Goal: Information Seeking & Learning: Learn about a topic

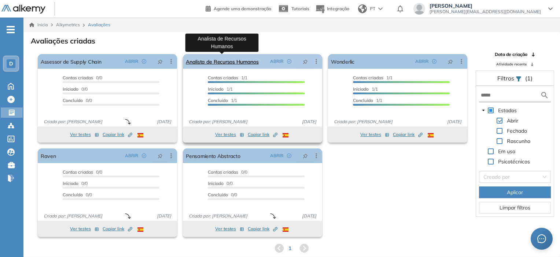
click at [244, 63] on link "Analista de Recursos Humanos" at bounding box center [222, 61] width 73 height 15
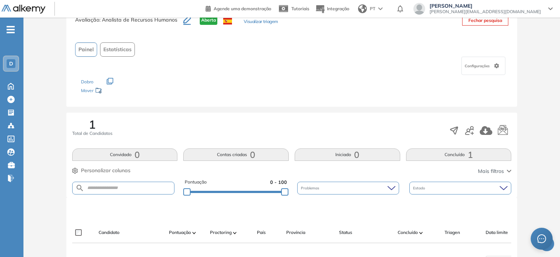
scroll to position [73, 0]
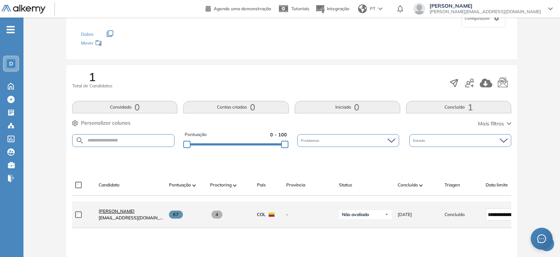
click at [117, 214] on span "[PERSON_NAME]" at bounding box center [117, 211] width 36 height 5
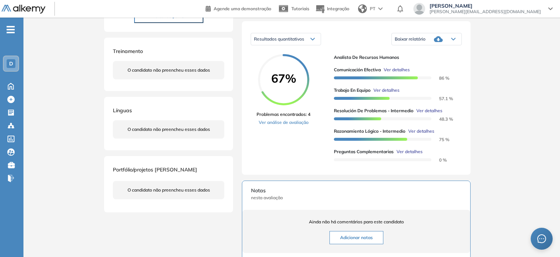
scroll to position [37, 0]
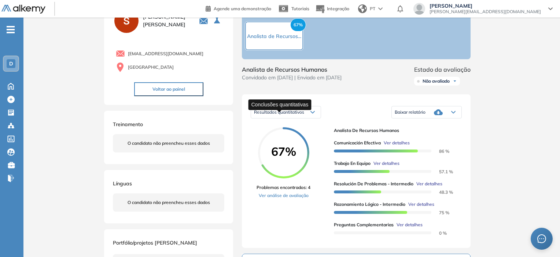
click at [289, 113] on span "Resultados quantitativos" at bounding box center [279, 112] width 50 height 5
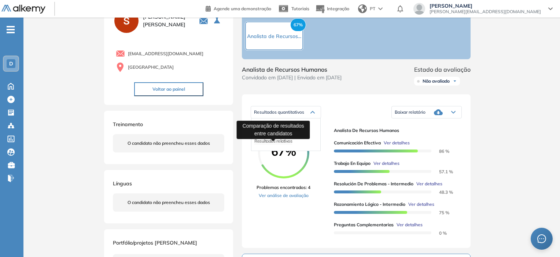
click at [277, 142] on span "Resultados relativos" at bounding box center [273, 140] width 38 height 5
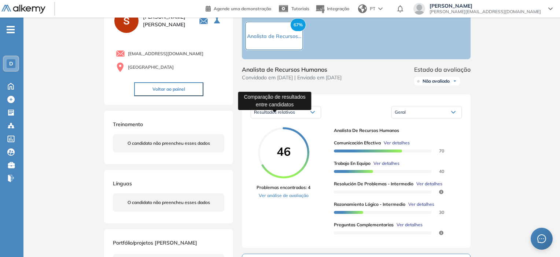
click at [286, 115] on span "Resultados relativos" at bounding box center [274, 112] width 41 height 5
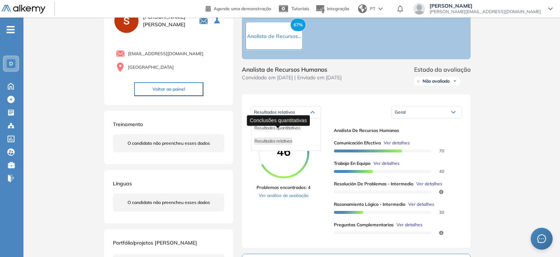
click at [283, 130] on span "Resultados quantitativos" at bounding box center [277, 127] width 46 height 5
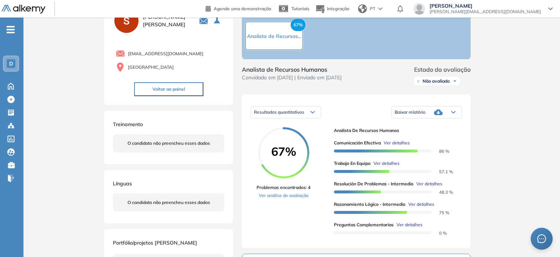
drag, startPoint x: 496, startPoint y: 88, endPoint x: 493, endPoint y: 92, distance: 5.4
click at [455, 114] on div "Baixar relatório" at bounding box center [426, 112] width 70 height 15
click at [292, 199] on link "Ver análise de avaliação" at bounding box center [283, 196] width 54 height 7
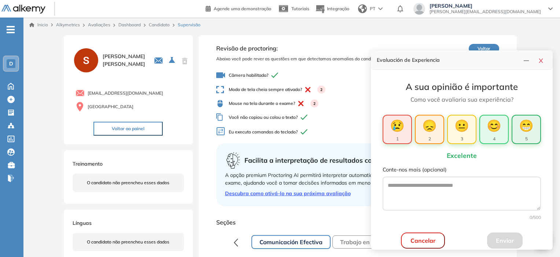
click at [523, 131] on span "😁" at bounding box center [526, 126] width 15 height 18
click at [490, 237] on button "Enviar" at bounding box center [505, 241] width 36 height 16
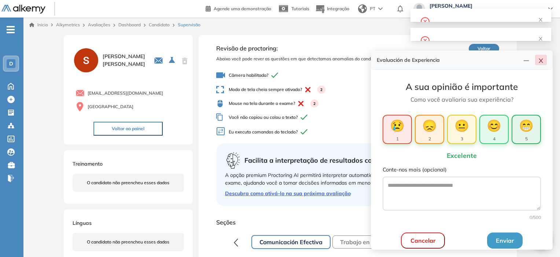
drag, startPoint x: 544, startPoint y: 59, endPoint x: 539, endPoint y: 62, distance: 5.4
click at [543, 59] on button "button" at bounding box center [541, 60] width 12 height 10
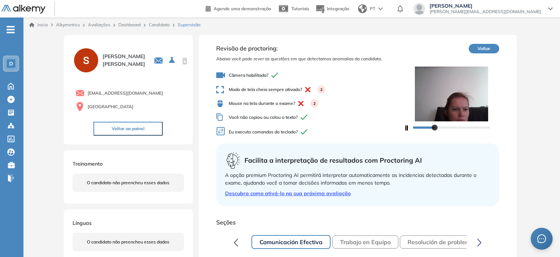
click at [322, 90] on div "2" at bounding box center [321, 90] width 8 height 8
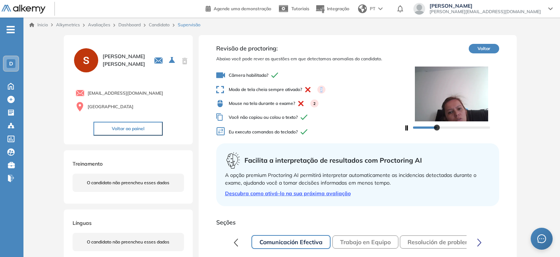
drag, startPoint x: 320, startPoint y: 91, endPoint x: 326, endPoint y: 92, distance: 5.2
click at [326, 92] on span "Modo de tela cheia sempre ativado? 2" at bounding box center [310, 90] width 188 height 8
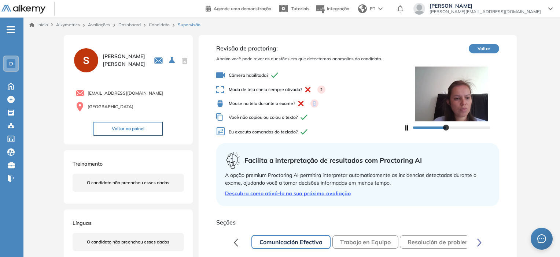
drag, startPoint x: 313, startPoint y: 105, endPoint x: 319, endPoint y: 103, distance: 5.8
click at [319, 103] on span "Mouse na tela durante o exame? 2" at bounding box center [310, 104] width 188 height 8
click at [362, 86] on span "Modo de tela cheia sempre ativado? 2" at bounding box center [310, 90] width 188 height 8
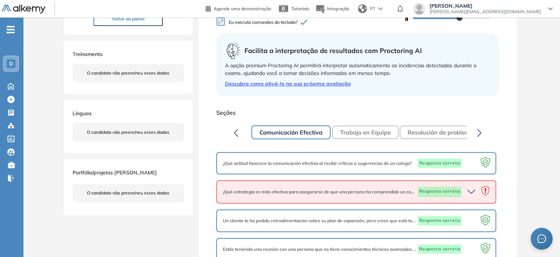
scroll to position [146, 0]
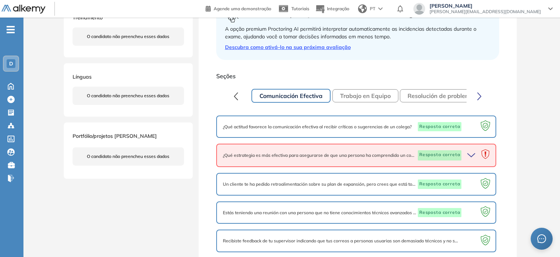
click at [402, 124] on span "¿Qué actitud favorece la comunicación efectiva al recibir críticas o sugerencia…" at bounding box center [317, 127] width 189 height 7
click at [328, 129] on span "¿Qué actitud favorece la comunicación efectiva al recibir críticas o sugerencia…" at bounding box center [317, 127] width 189 height 7
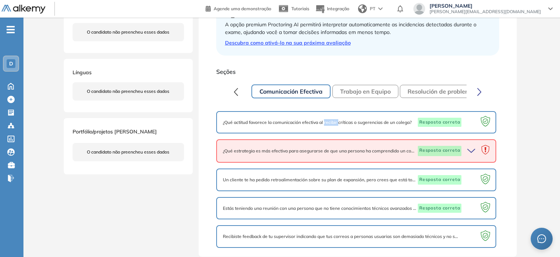
scroll to position [42, 0]
click at [327, 172] on div "Un cliente te ha pedido retroalimentación sobre su plan de expansión, pero cree…" at bounding box center [356, 180] width 280 height 23
click at [364, 92] on button "Trabajo en Equipo" at bounding box center [365, 91] width 66 height 13
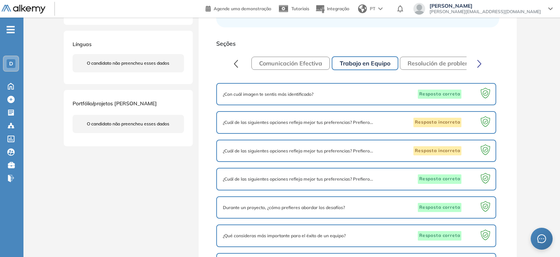
scroll to position [224, 0]
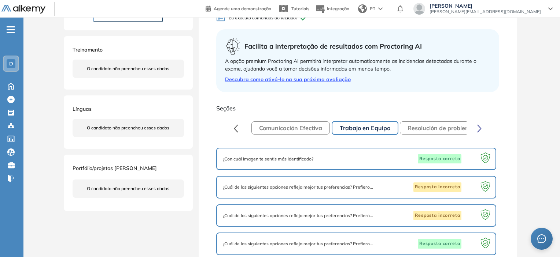
click at [420, 124] on button "Resolución de problemas - Intermedio" at bounding box center [460, 128] width 120 height 13
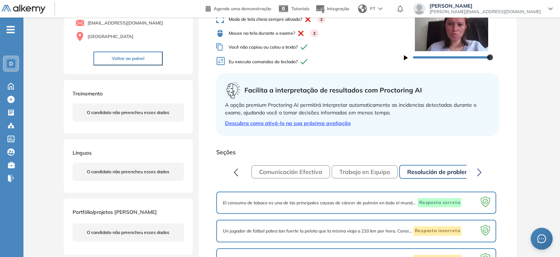
scroll to position [70, 0]
click at [478, 173] on icon "button" at bounding box center [479, 173] width 4 height 8
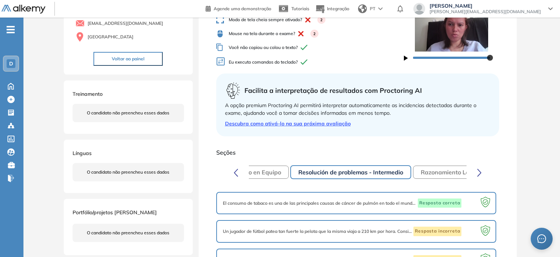
click at [478, 173] on icon "button" at bounding box center [479, 173] width 4 height 8
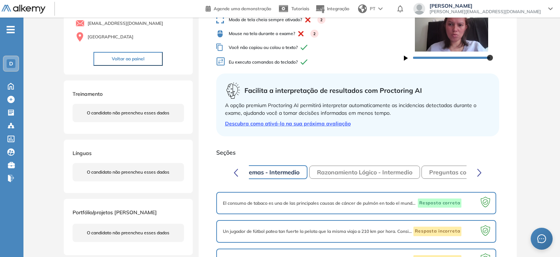
scroll to position [0, 218]
click at [362, 172] on button "Razonamiento Lógico - Intermedio" at bounding box center [359, 172] width 111 height 13
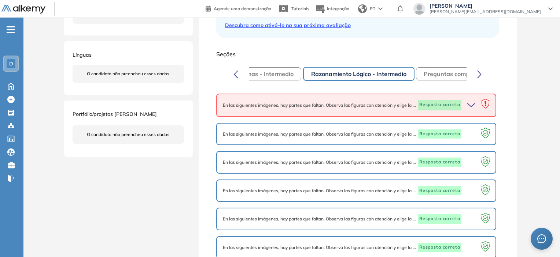
scroll to position [95, 0]
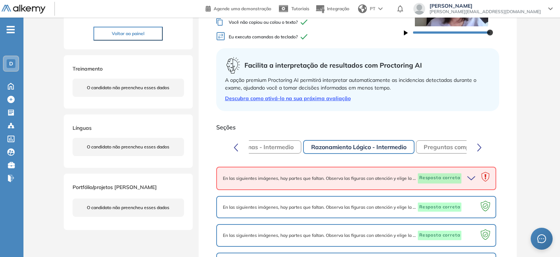
click at [434, 142] on button "Preguntas complementarias" at bounding box center [463, 147] width 94 height 13
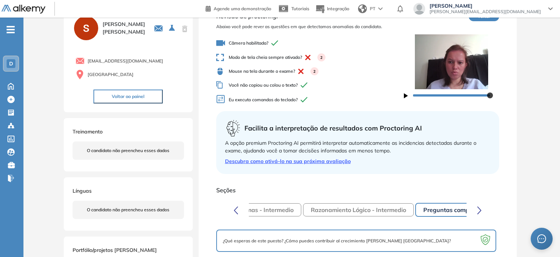
scroll to position [71, 0]
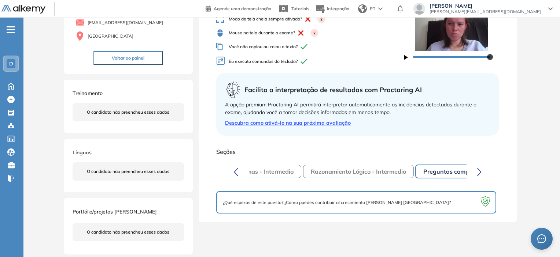
click at [383, 172] on button "Razonamiento Lógico - Intermedio" at bounding box center [358, 171] width 111 height 13
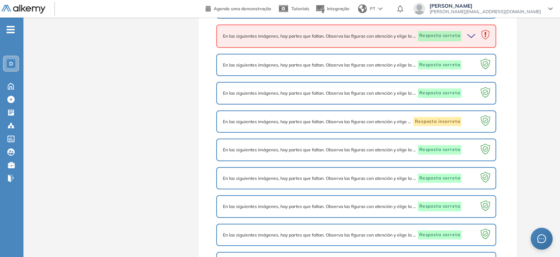
scroll to position [474, 0]
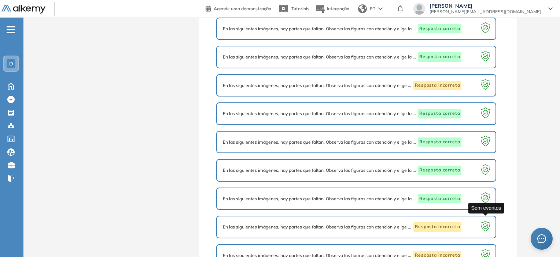
click at [485, 221] on icon at bounding box center [485, 228] width 14 height 14
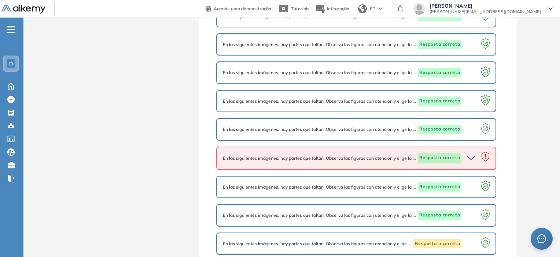
scroll to position [315, 0]
click at [486, 152] on icon at bounding box center [485, 158] width 14 height 14
click at [485, 153] on icon at bounding box center [485, 157] width 8 height 10
click at [470, 157] on icon "button" at bounding box center [472, 158] width 10 height 10
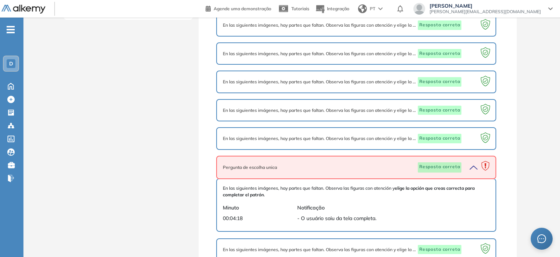
scroll to position [168, 0]
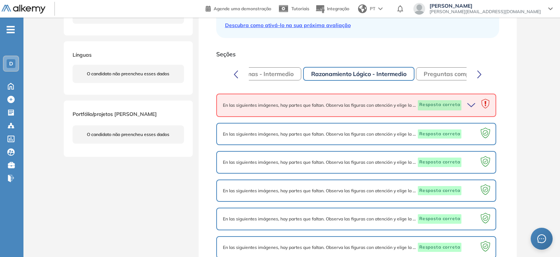
click at [474, 102] on icon "button" at bounding box center [472, 105] width 10 height 10
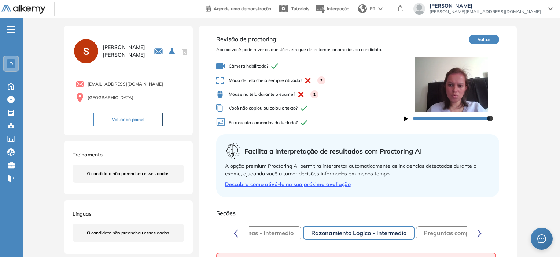
scroll to position [0, 0]
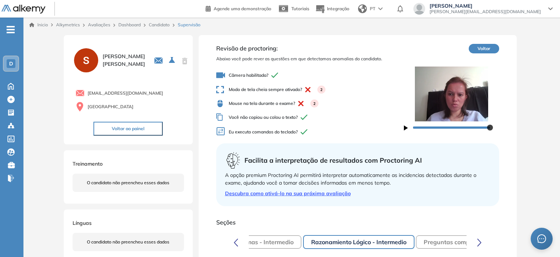
click at [161, 23] on link "Candidato" at bounding box center [159, 24] width 21 height 5
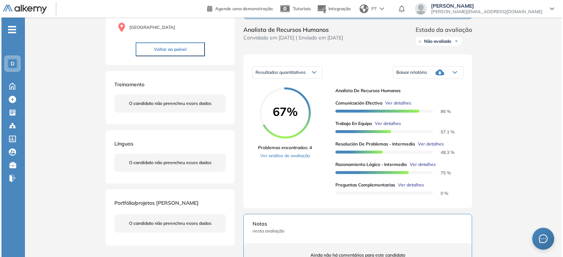
scroll to position [73, 0]
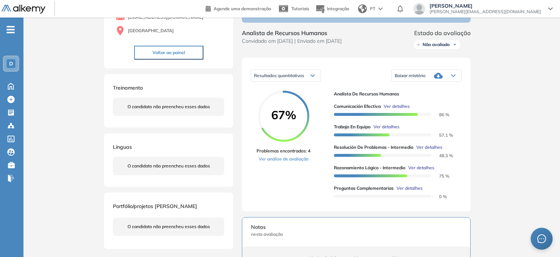
click at [396, 110] on span "Ver detalhes" at bounding box center [396, 106] width 26 height 7
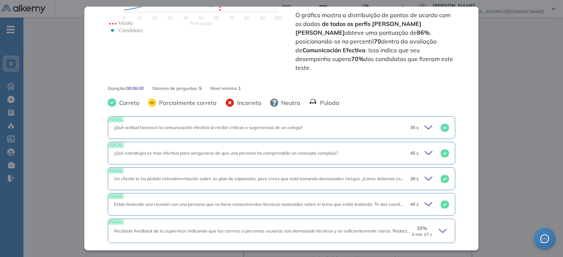
scroll to position [249, 0]
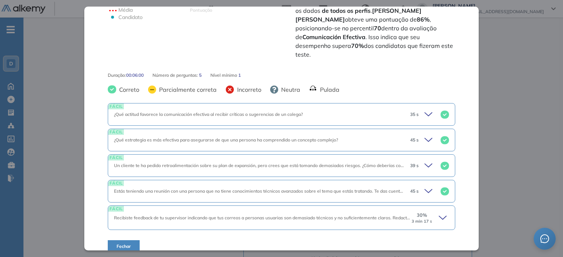
click at [424, 110] on icon at bounding box center [429, 115] width 10 height 10
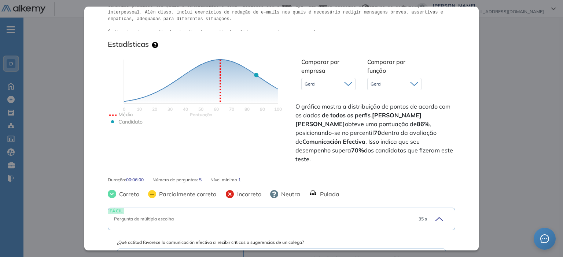
scroll to position [138, 0]
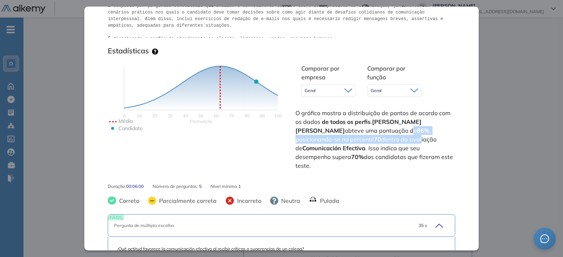
drag, startPoint x: 383, startPoint y: 132, endPoint x: 382, endPoint y: 139, distance: 7.1
click at [382, 139] on span "O gráfico mostra a distribuição de pontos de acordo com os dados de todos os [D…" at bounding box center [374, 140] width 158 height 62
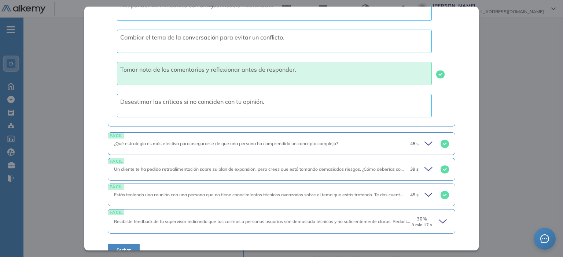
scroll to position [431, 0]
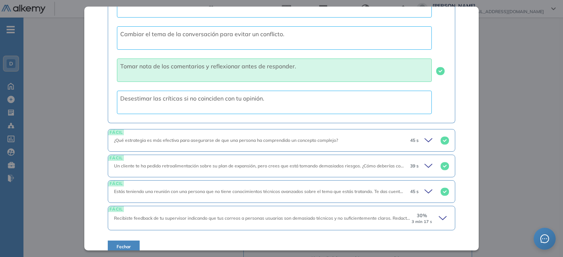
click at [424, 187] on icon at bounding box center [429, 192] width 10 height 10
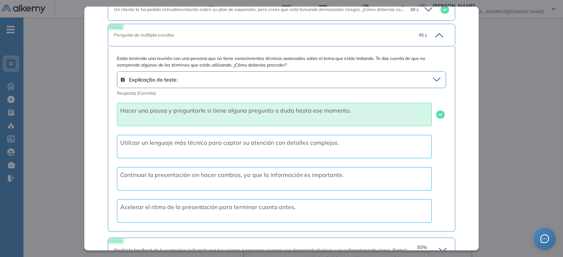
scroll to position [619, 0]
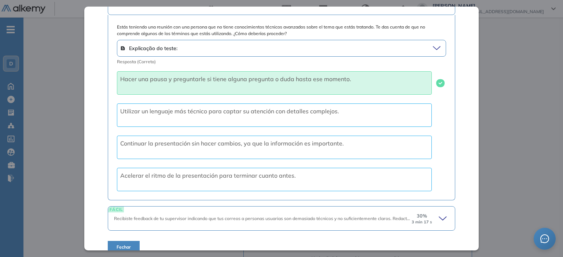
click at [427, 213] on div "30 % 3 min 17 s" at bounding box center [430, 219] width 38 height 12
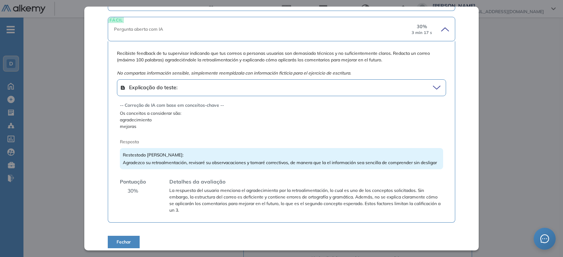
scroll to position [811, 0]
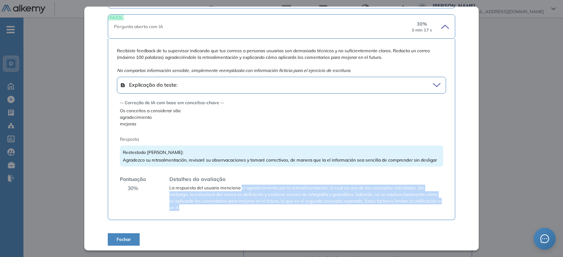
drag, startPoint x: 241, startPoint y: 185, endPoint x: 233, endPoint y: 209, distance: 25.3
click at [233, 209] on div "Recibiste feedback de tu supervisor indicando que tus correos a personas usuari…" at bounding box center [281, 130] width 347 height 182
click at [231, 197] on span "La respuesta del usuario menciona el agradecimiento por la retroalimentación, l…" at bounding box center [305, 198] width 273 height 26
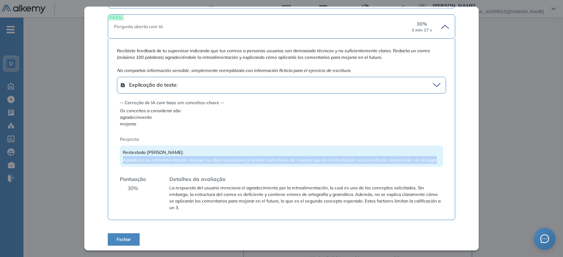
drag, startPoint x: 122, startPoint y: 151, endPoint x: 145, endPoint y: 157, distance: 23.5
click at [145, 157] on div "Restestodo [PERSON_NAME]: [PERSON_NAME] su retroalmentación, revisaré su observ…" at bounding box center [281, 156] width 323 height 21
copy span "Agradezco su retroalmentación, revisaré su observacaciones y tomaré correctivos…"
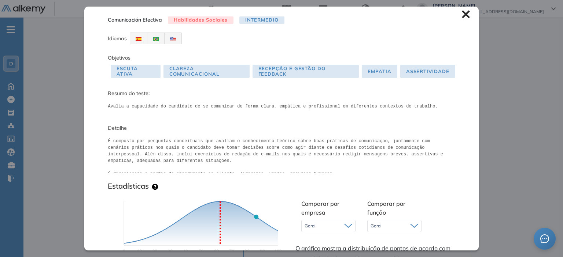
scroll to position [0, 0]
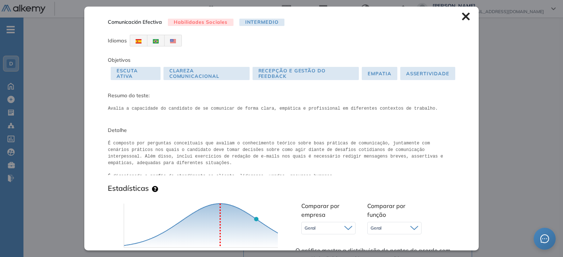
click at [461, 17] on icon at bounding box center [465, 16] width 8 height 8
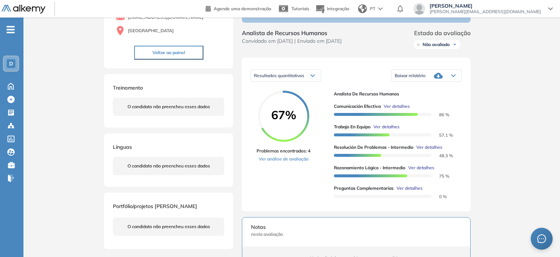
click at [402, 108] on span "Ver detalhes" at bounding box center [396, 106] width 26 height 7
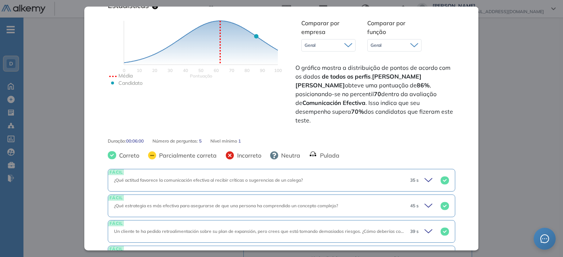
scroll to position [249, 0]
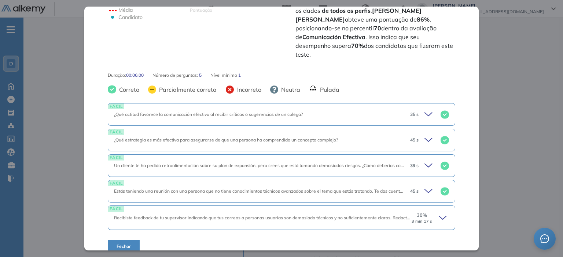
click at [186, 215] on span "Recibiste feedback de tu supervisor indicando que tus correos a personas usuari…" at bounding box center [533, 217] width 839 height 5
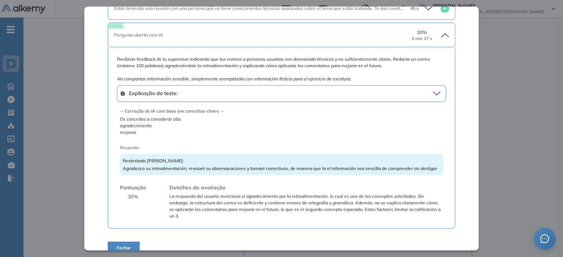
scroll to position [441, 0]
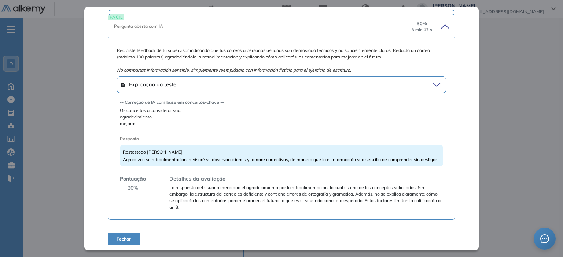
click at [286, 80] on div "Explicação do teste:" at bounding box center [274, 85] width 308 height 10
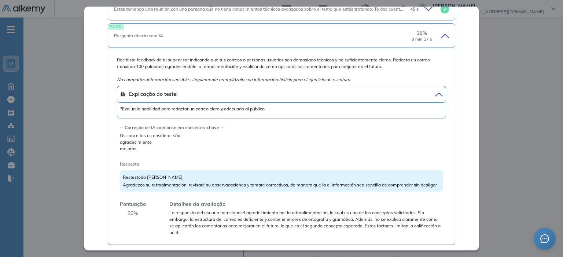
scroll to position [420, 0]
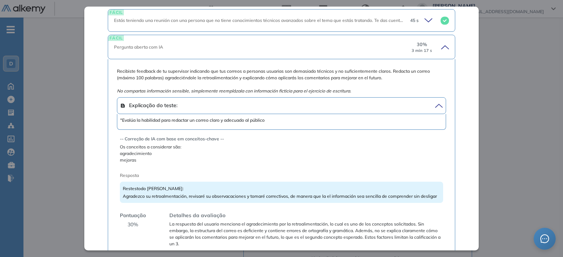
click at [206, 136] on div "-- Correção de IA com base em conceitos-chave -- Os conceitos a considerar são:…" at bounding box center [281, 150] width 323 height 28
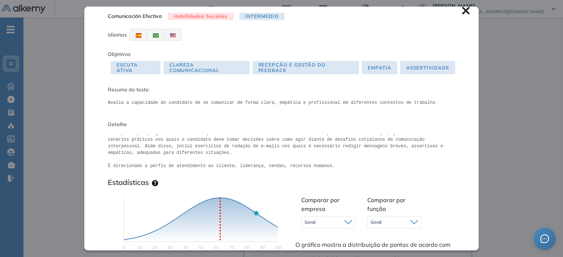
scroll to position [0, 0]
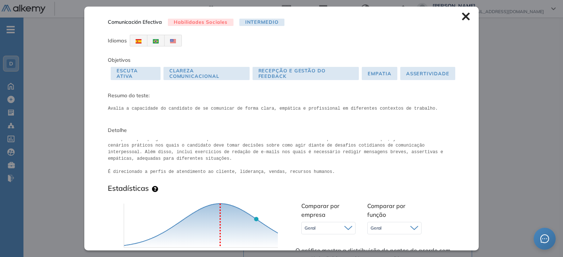
click at [461, 17] on icon at bounding box center [465, 17] width 8 height 8
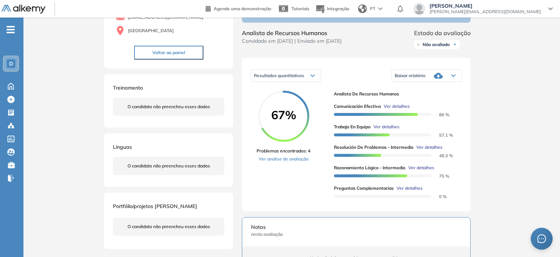
click at [383, 130] on span "Ver detalhes" at bounding box center [386, 127] width 26 height 7
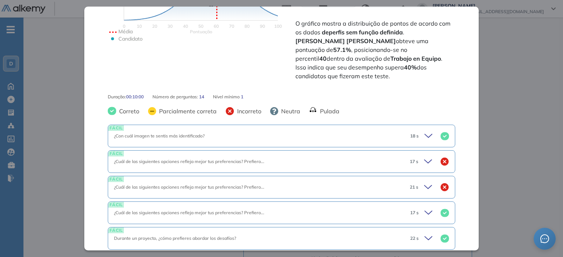
scroll to position [256, 0]
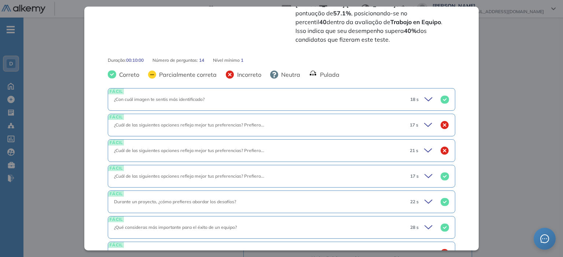
click at [424, 120] on icon at bounding box center [429, 125] width 10 height 10
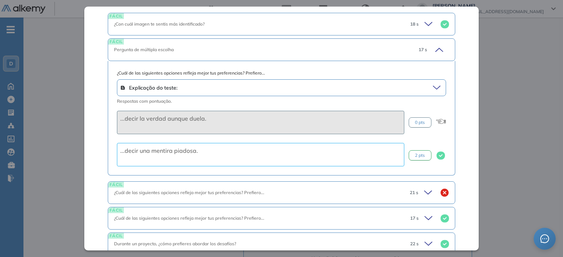
scroll to position [366, 0]
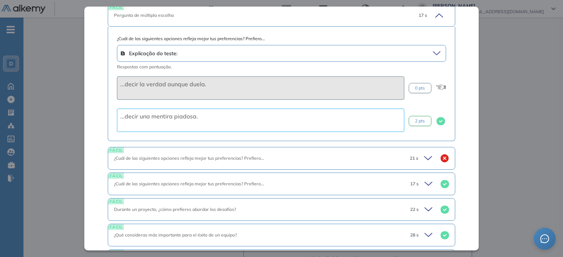
click at [415, 85] on span "0 pts" at bounding box center [420, 88] width 10 height 7
drag, startPoint x: 408, startPoint y: 70, endPoint x: 405, endPoint y: 67, distance: 4.0
click at [408, 83] on div "0 pts" at bounding box center [419, 88] width 23 height 10
click at [424, 153] on icon at bounding box center [429, 158] width 10 height 10
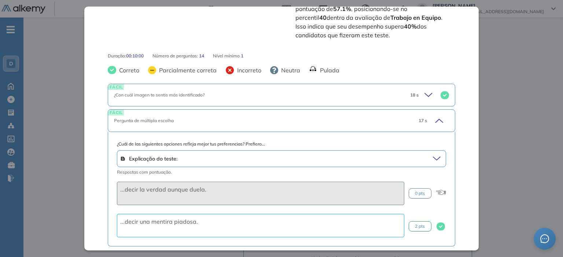
scroll to position [256, 0]
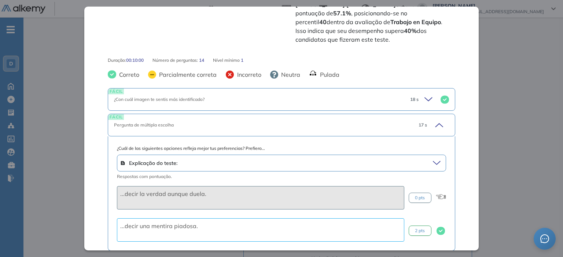
click at [433, 120] on icon at bounding box center [438, 125] width 10 height 10
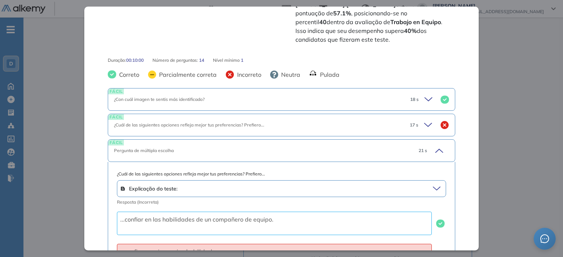
click at [424, 120] on icon at bounding box center [429, 125] width 10 height 10
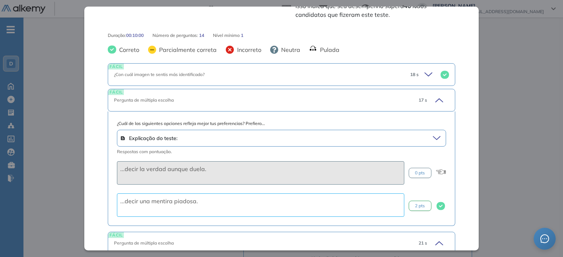
scroll to position [293, 0]
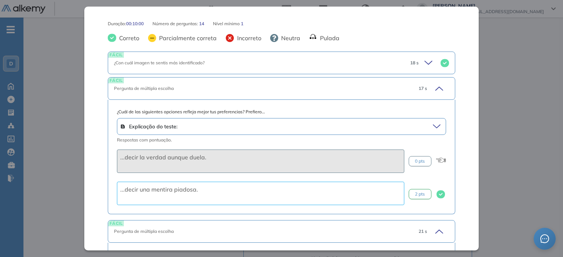
click at [424, 58] on icon at bounding box center [429, 63] width 10 height 10
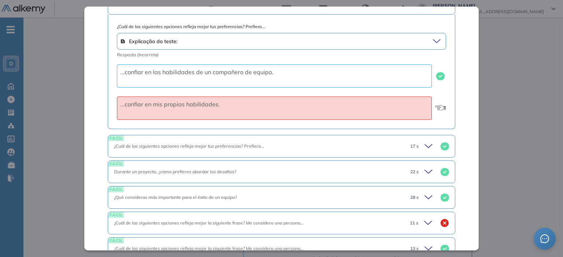
scroll to position [732, 0]
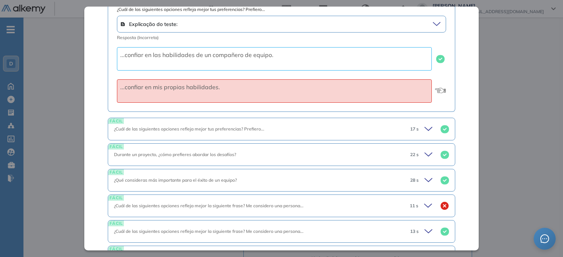
click at [424, 124] on icon at bounding box center [429, 129] width 10 height 10
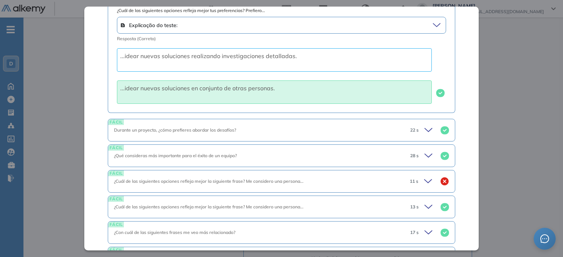
scroll to position [879, 0]
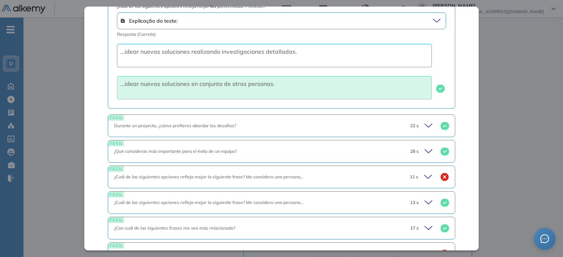
click at [424, 121] on icon at bounding box center [429, 126] width 10 height 10
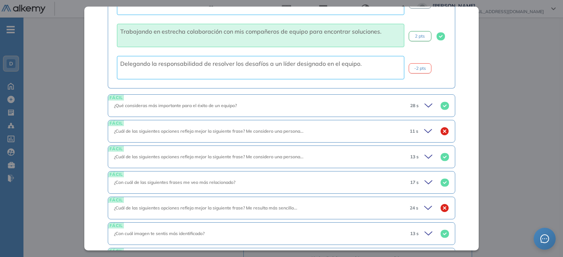
scroll to position [1099, 0]
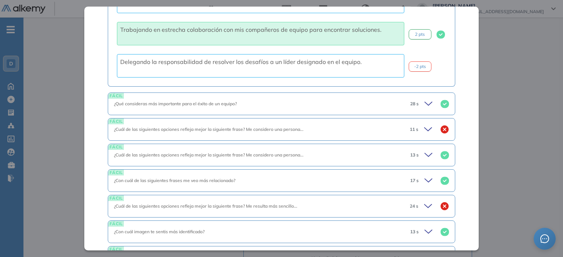
click at [425, 125] on icon at bounding box center [429, 130] width 10 height 10
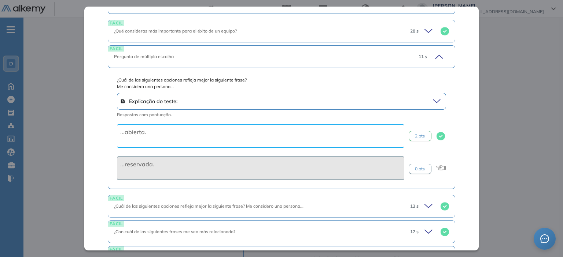
scroll to position [1172, 0]
click at [435, 51] on icon at bounding box center [438, 56] width 10 height 10
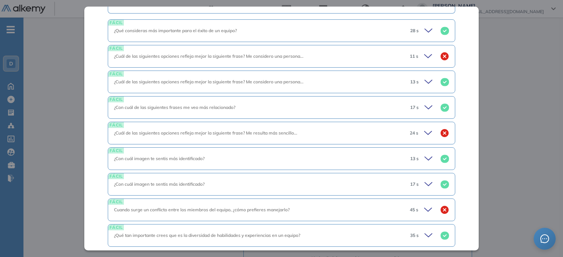
click at [424, 128] on icon at bounding box center [429, 133] width 10 height 10
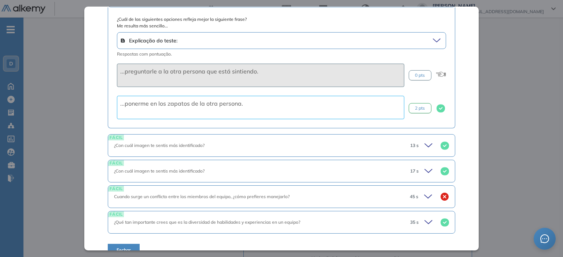
scroll to position [1310, 0]
click at [424, 140] on icon at bounding box center [429, 145] width 10 height 10
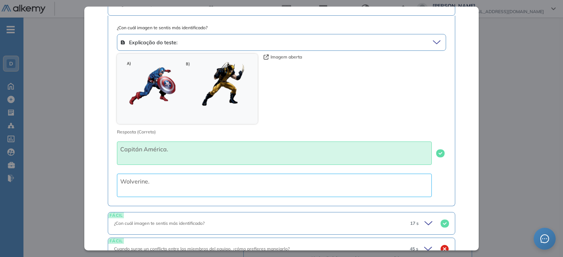
scroll to position [1504, 0]
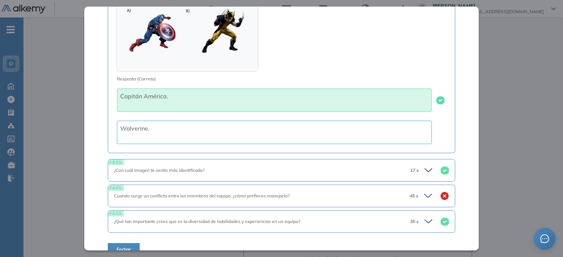
click at [424, 194] on icon at bounding box center [427, 195] width 7 height 3
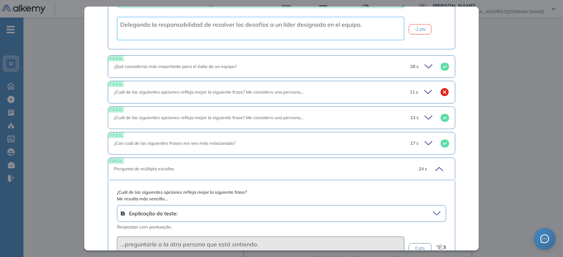
scroll to position [1135, 0]
click at [424, 91] on icon at bounding box center [427, 92] width 7 height 3
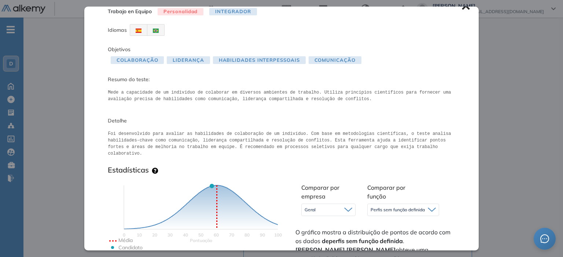
scroll to position [0, 0]
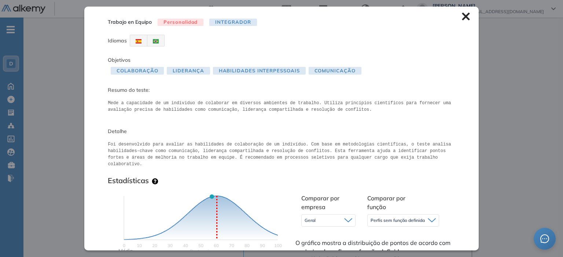
click at [461, 20] on icon at bounding box center [465, 16] width 8 height 8
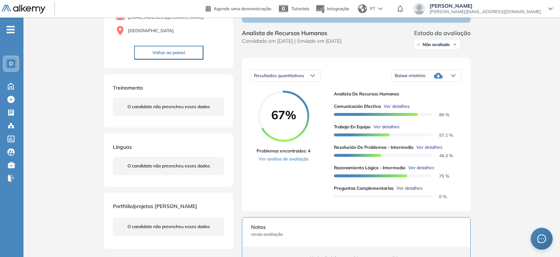
click at [429, 150] on span "Ver detalhes" at bounding box center [429, 147] width 26 height 7
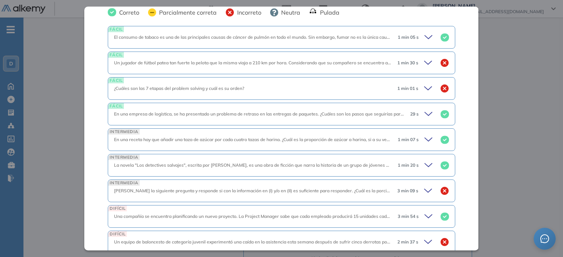
scroll to position [183, 0]
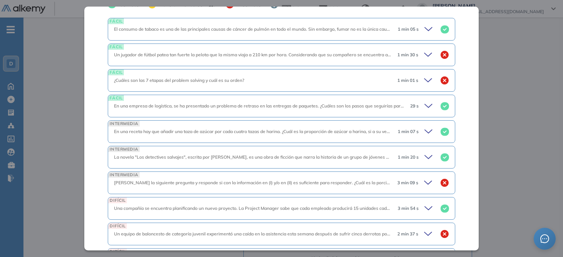
click at [424, 82] on icon at bounding box center [427, 80] width 7 height 3
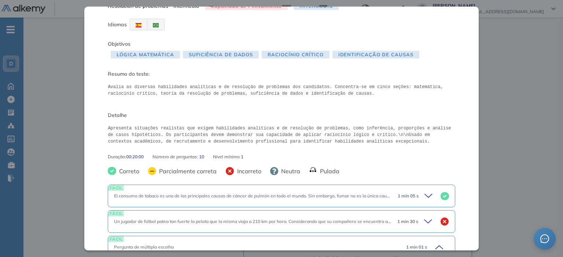
scroll to position [0, 0]
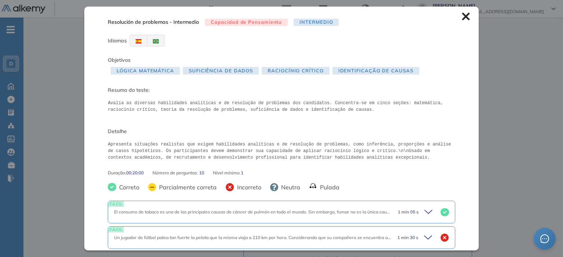
click at [462, 15] on icon at bounding box center [465, 16] width 8 height 8
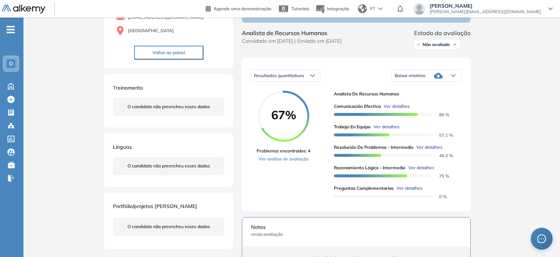
click at [430, 149] on span "Ver detalhes" at bounding box center [429, 147] width 26 height 7
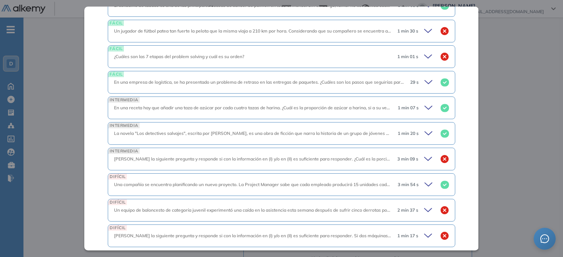
scroll to position [220, 0]
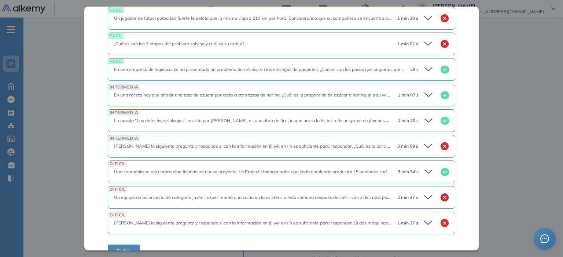
click at [424, 146] on icon at bounding box center [429, 146] width 10 height 10
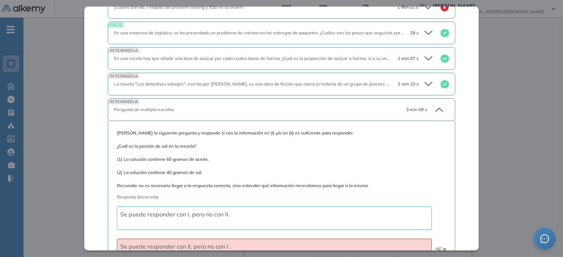
scroll to position [293, 0]
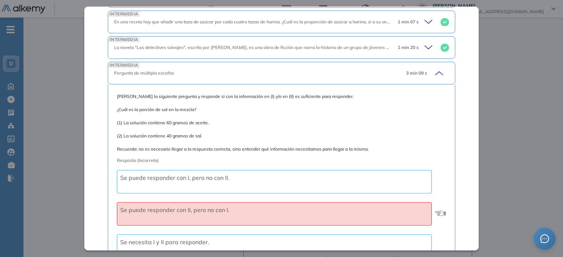
click at [433, 71] on icon at bounding box center [438, 73] width 10 height 10
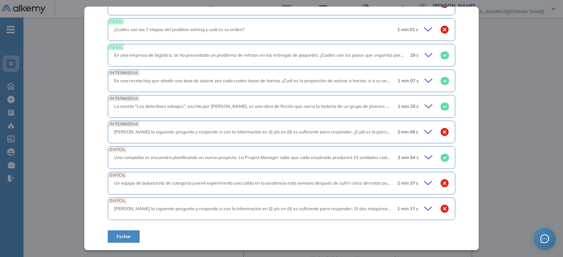
scroll to position [232, 0]
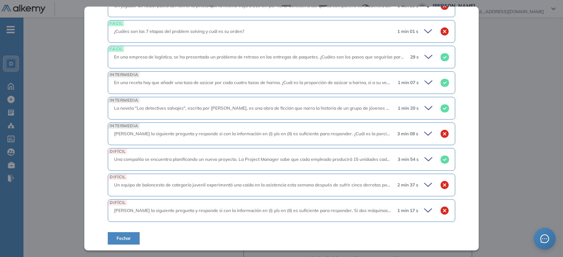
click at [424, 185] on icon at bounding box center [427, 184] width 7 height 3
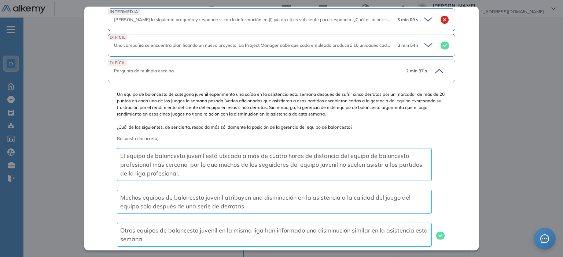
scroll to position [330, 0]
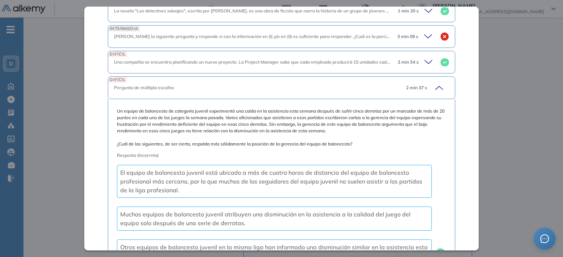
click at [434, 88] on icon at bounding box center [438, 88] width 10 height 10
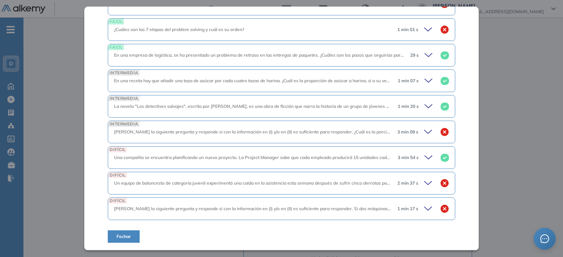
scroll to position [232, 0]
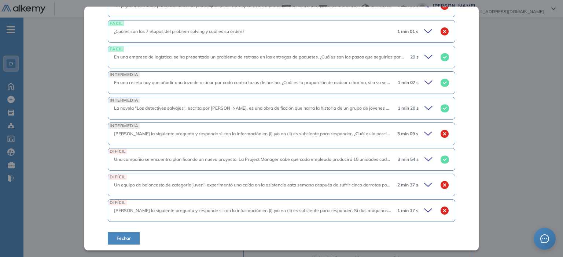
click at [424, 209] on icon at bounding box center [427, 210] width 7 height 3
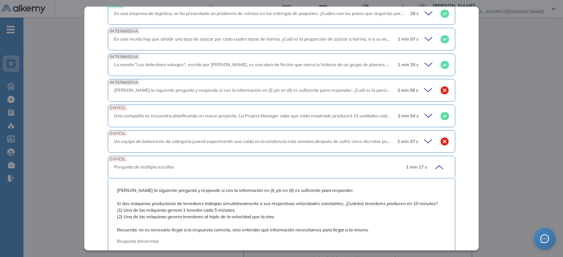
scroll to position [293, 0]
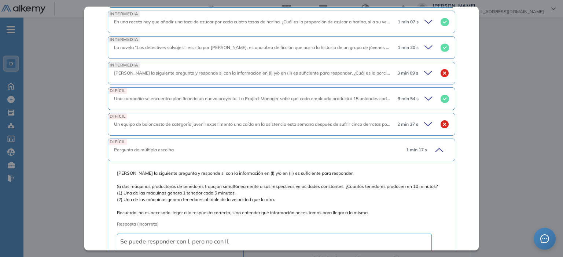
click at [433, 147] on icon at bounding box center [438, 150] width 10 height 10
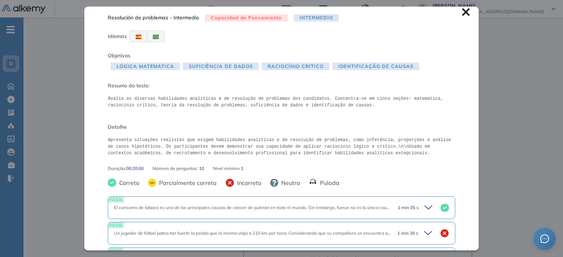
scroll to position [0, 0]
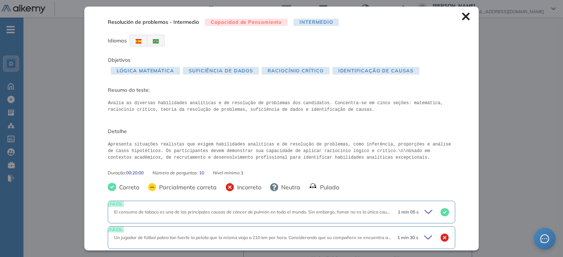
click at [464, 14] on div "Resolución de problemas - Intermedio Capacidad de Pensamiento Intermedio Idioma…" at bounding box center [281, 129] width 394 height 244
click at [461, 17] on icon at bounding box center [465, 16] width 8 height 8
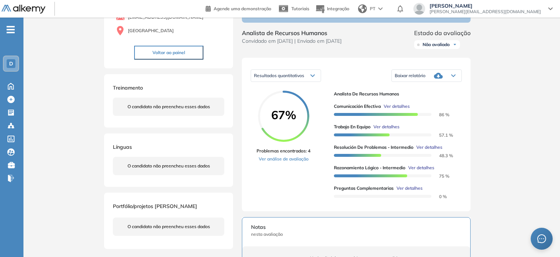
click at [422, 171] on span "Ver detalhes" at bounding box center [421, 168] width 26 height 7
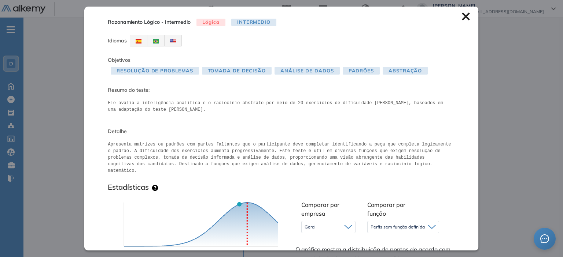
click at [461, 15] on icon at bounding box center [465, 17] width 8 height 8
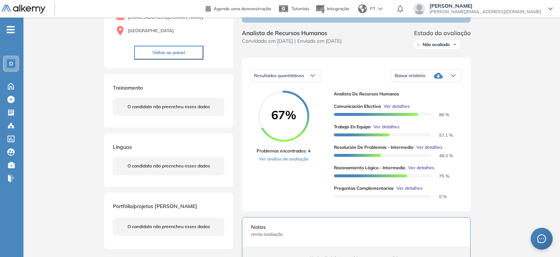
click at [405, 190] on span "Ver detalhes" at bounding box center [409, 188] width 26 height 7
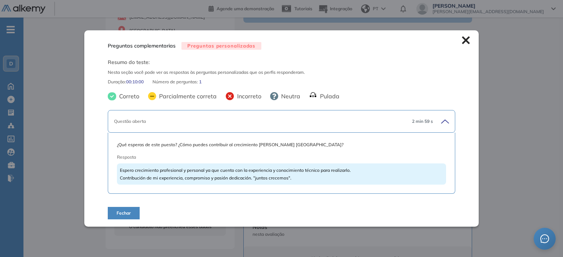
click at [462, 41] on icon at bounding box center [465, 41] width 8 height 8
